Goal: Find specific page/section: Find specific page/section

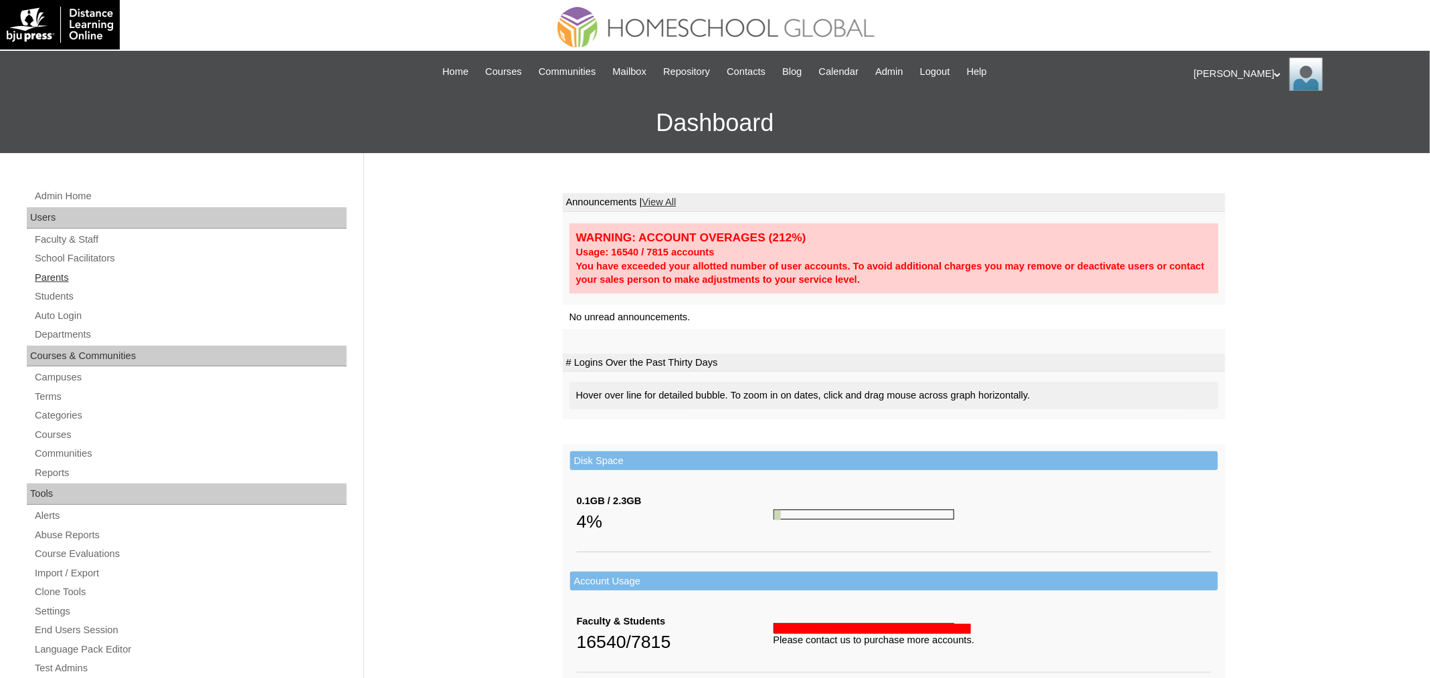
click at [73, 276] on link "Parents" at bounding box center [189, 278] width 313 height 17
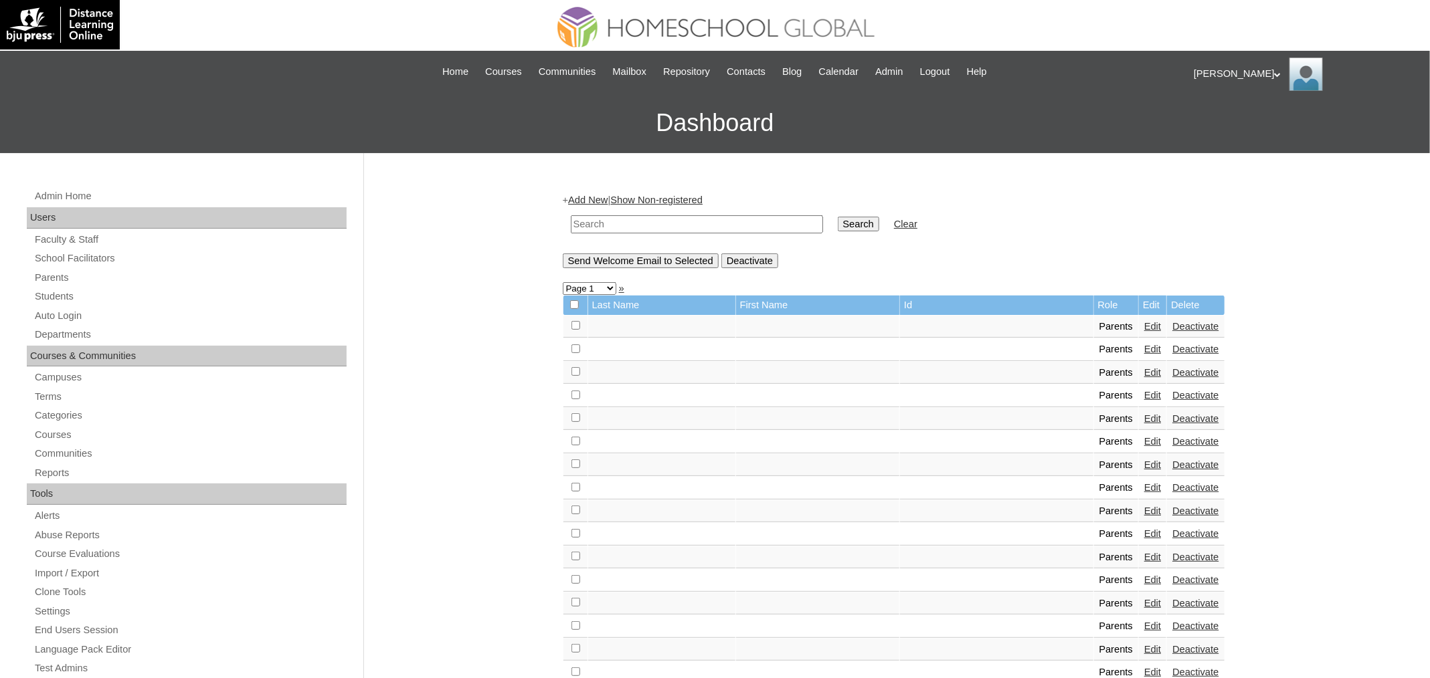
click at [632, 225] on input "text" at bounding box center [697, 224] width 252 height 18
paste input "MHP00590-TECHPH2021"
type input "MHP00590-TECHPH2021"
click at [838, 217] on input "Search" at bounding box center [858, 224] width 41 height 15
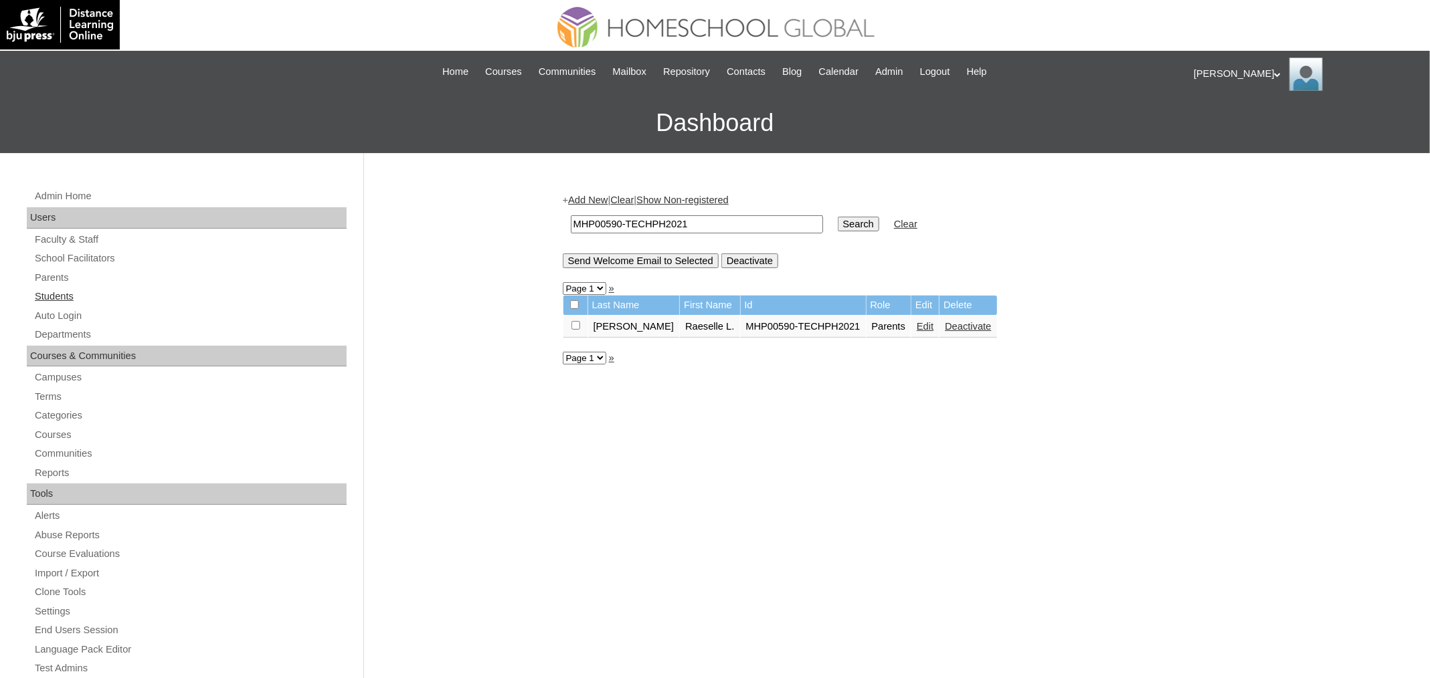
click at [62, 294] on link "Students" at bounding box center [189, 296] width 313 height 17
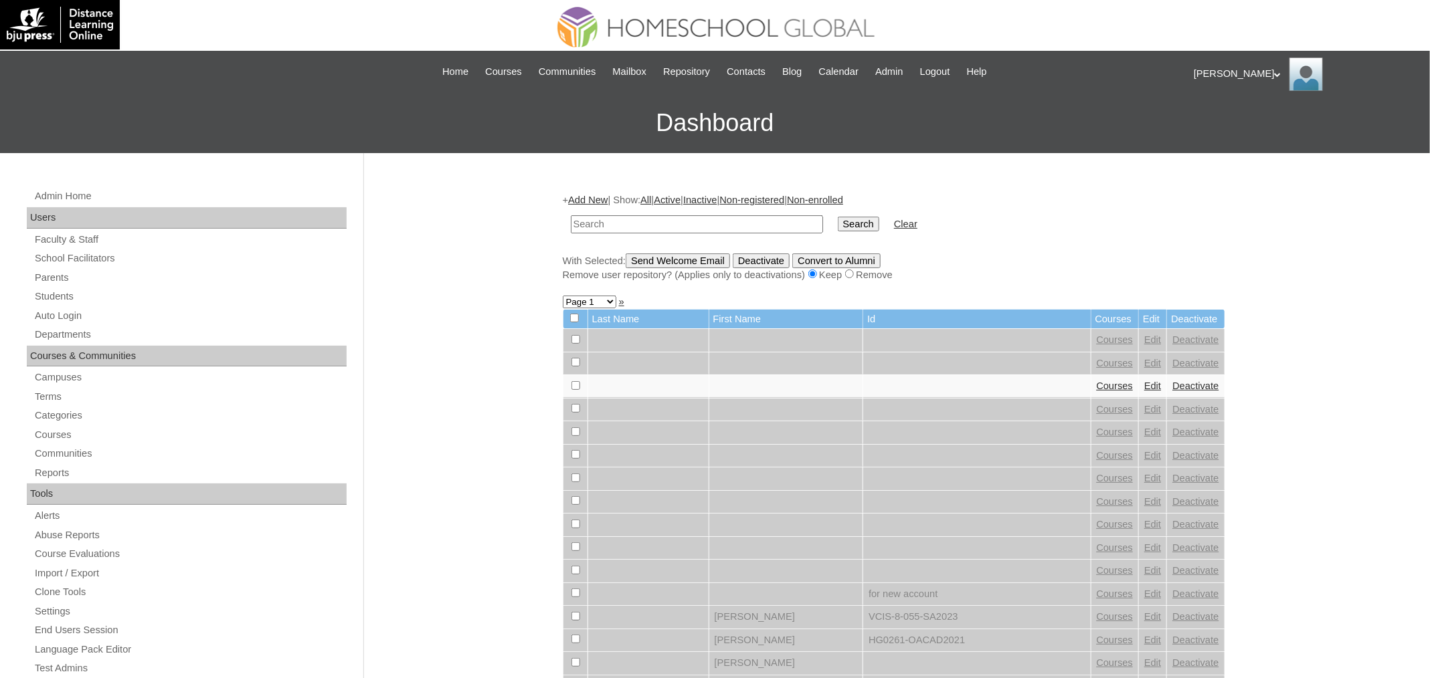
paste input "MHS0827-TECHPH2021"
type input "MHS0827-TECHPH2021"
click at [838, 217] on input "Search" at bounding box center [858, 224] width 41 height 15
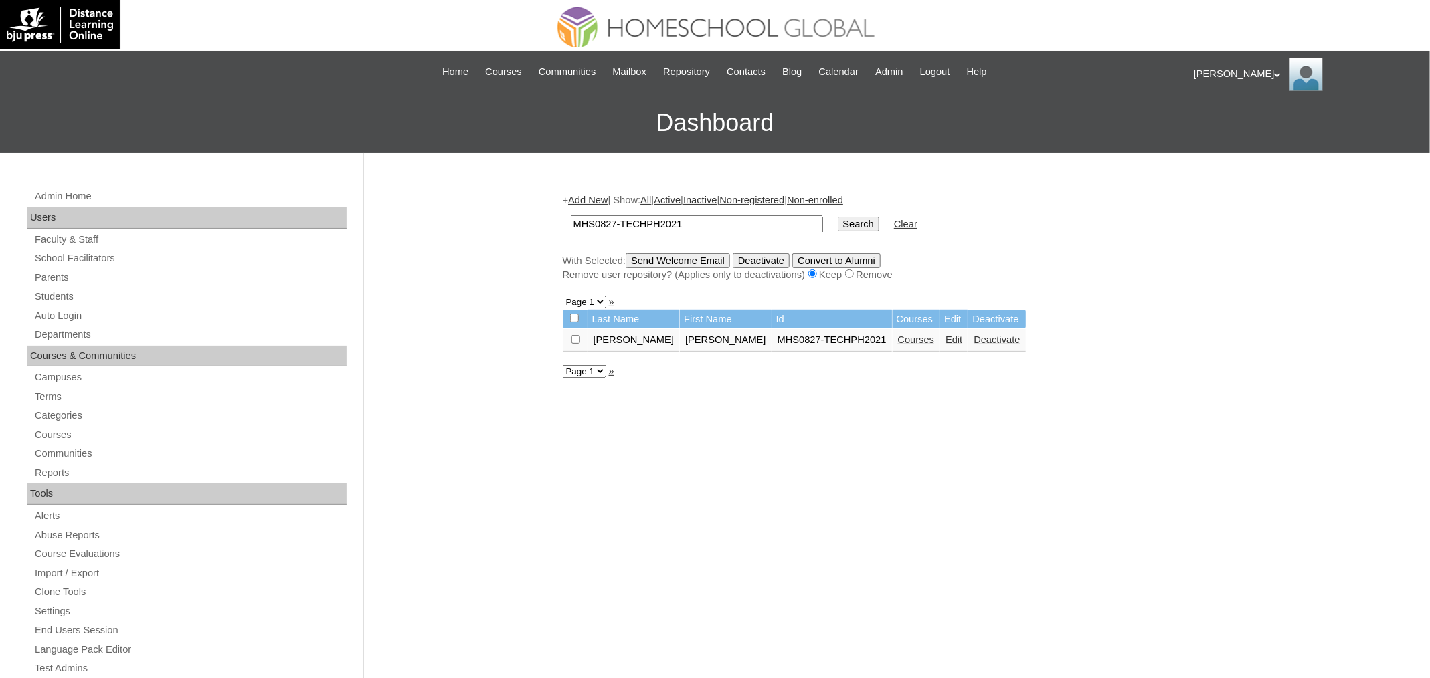
click at [945, 342] on link "Edit" at bounding box center [953, 339] width 17 height 11
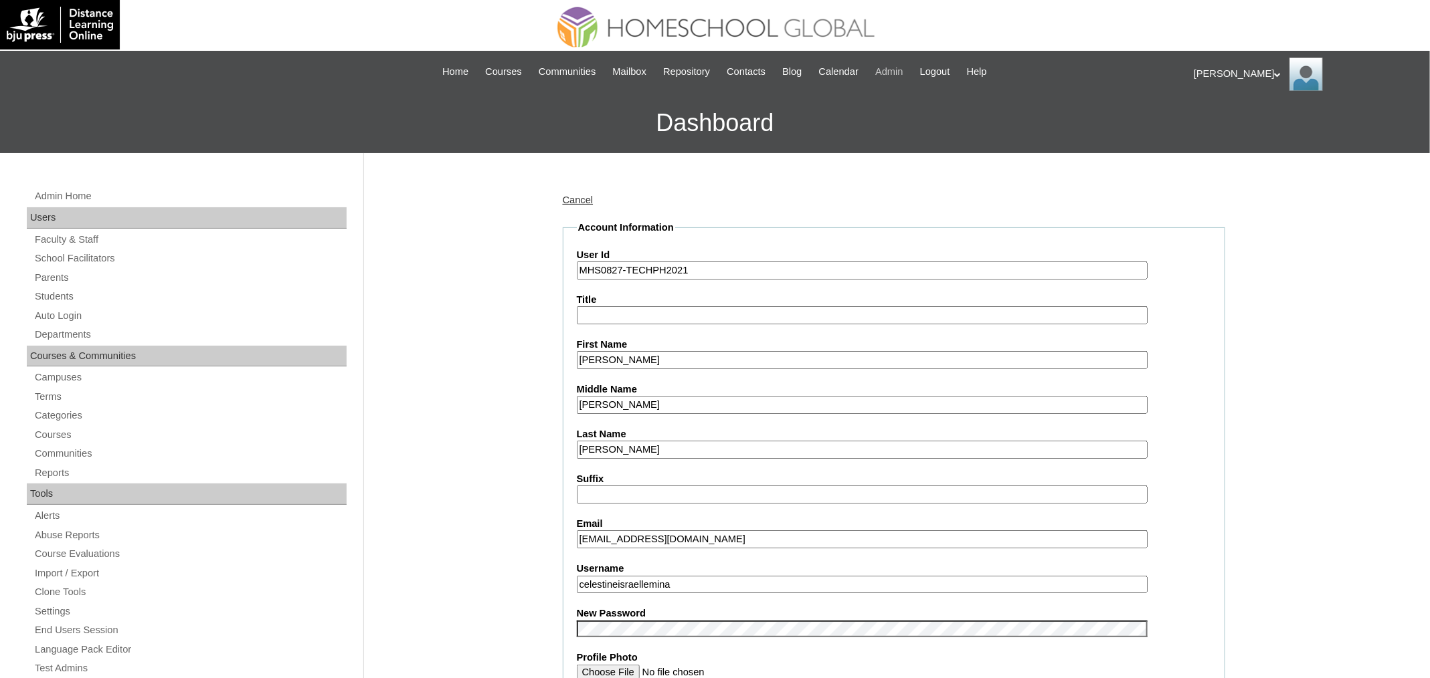
click at [903, 76] on span "Admin" at bounding box center [889, 71] width 28 height 15
